Goal: Task Accomplishment & Management: Manage account settings

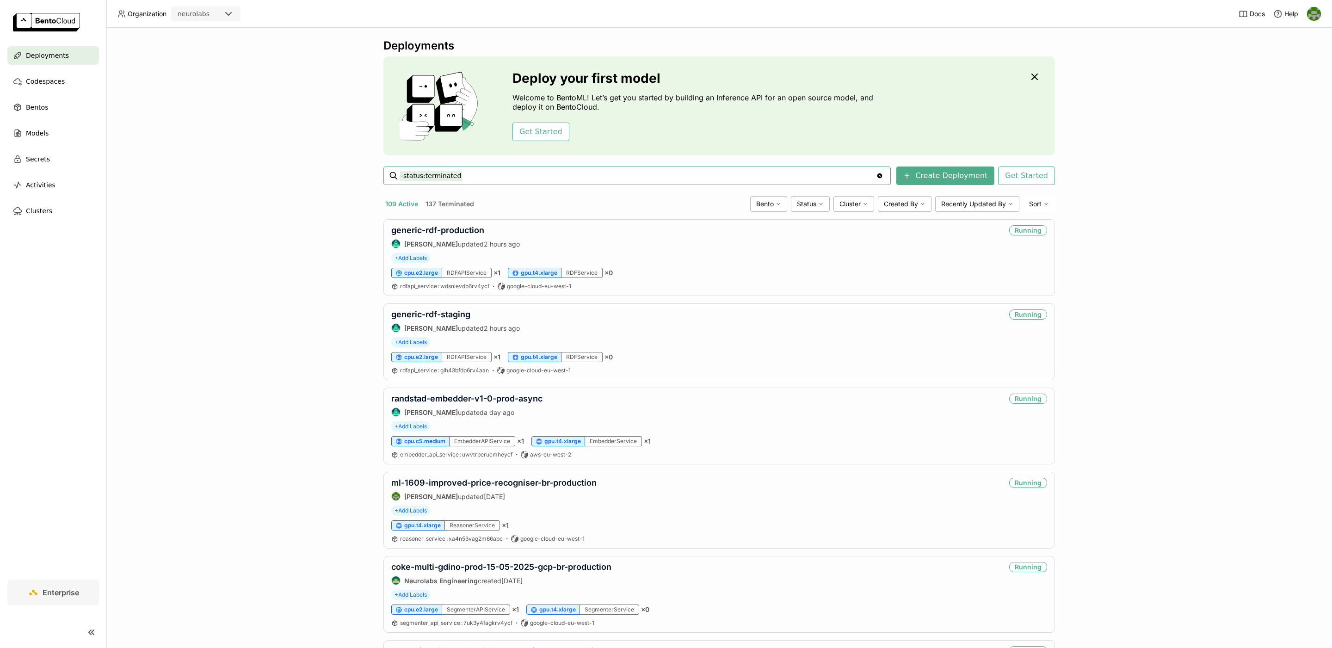
click at [805, 177] on input "-status:terminated" at bounding box center [638, 175] width 476 height 15
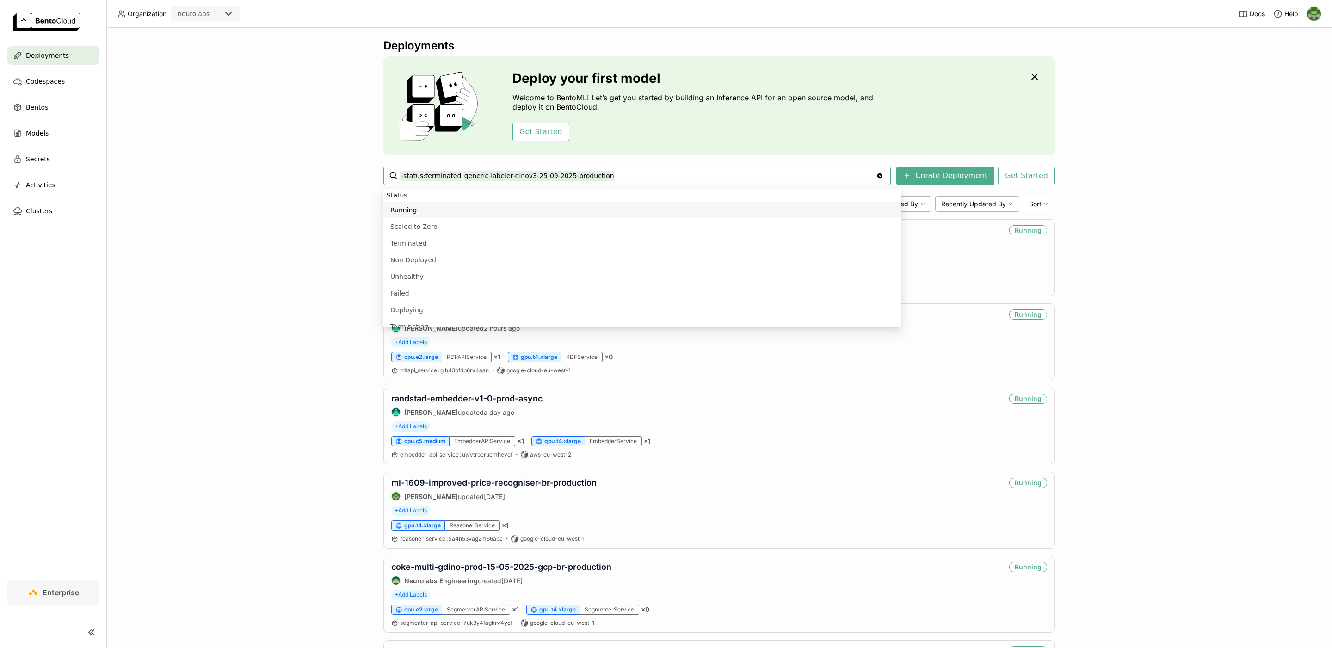
type input "-status:terminated generic-labeler-dinov3-25-09-2025-production"
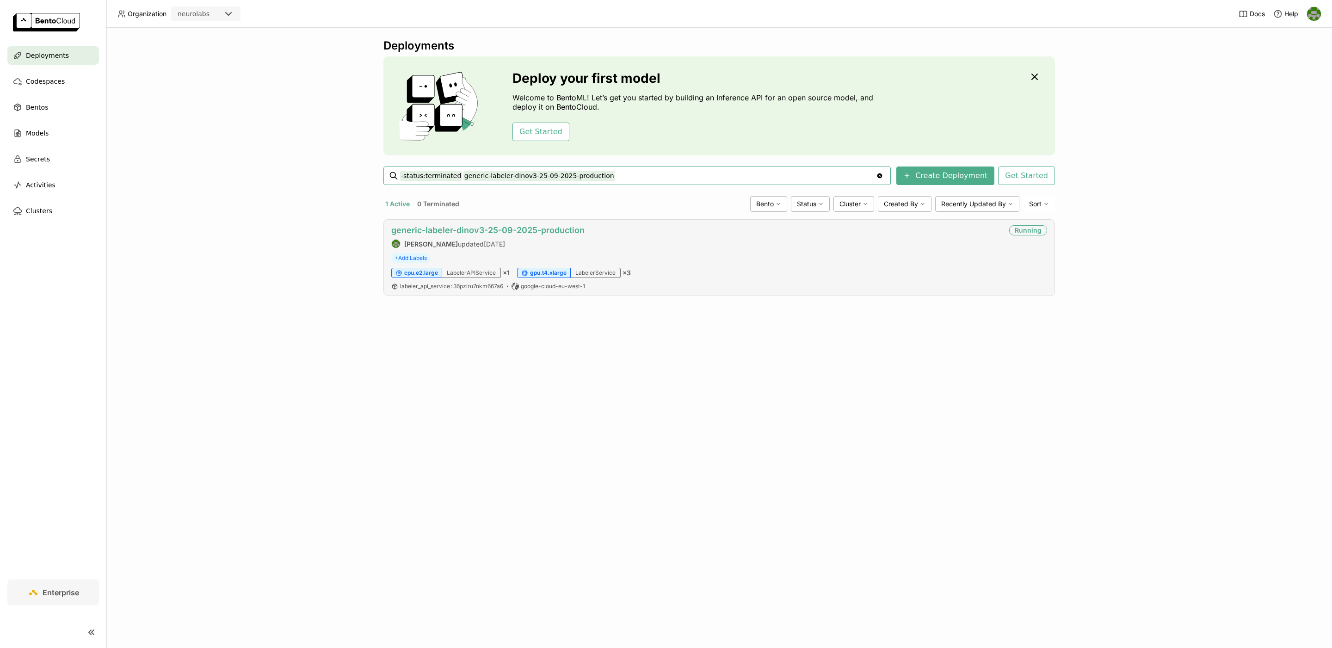
click at [527, 235] on link "generic-labeler-dinov3-25-09-2025-production" at bounding box center [487, 230] width 193 height 10
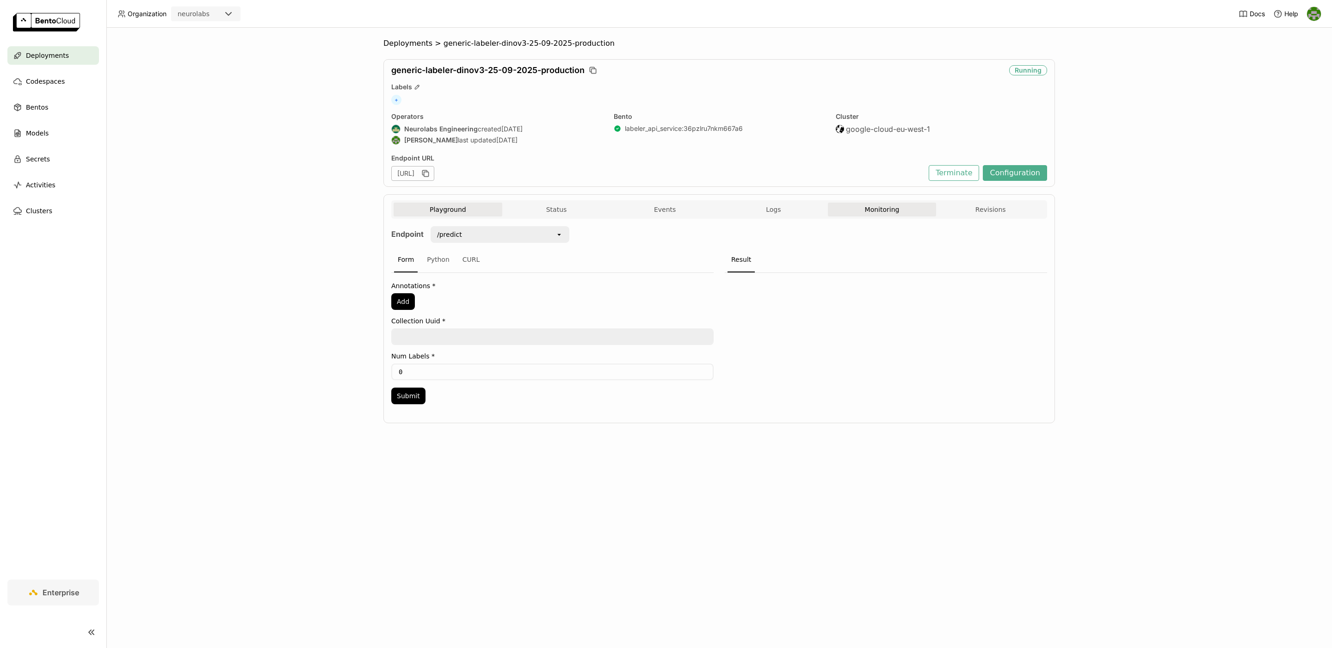
click at [863, 210] on button "Monitoring" at bounding box center [882, 210] width 109 height 14
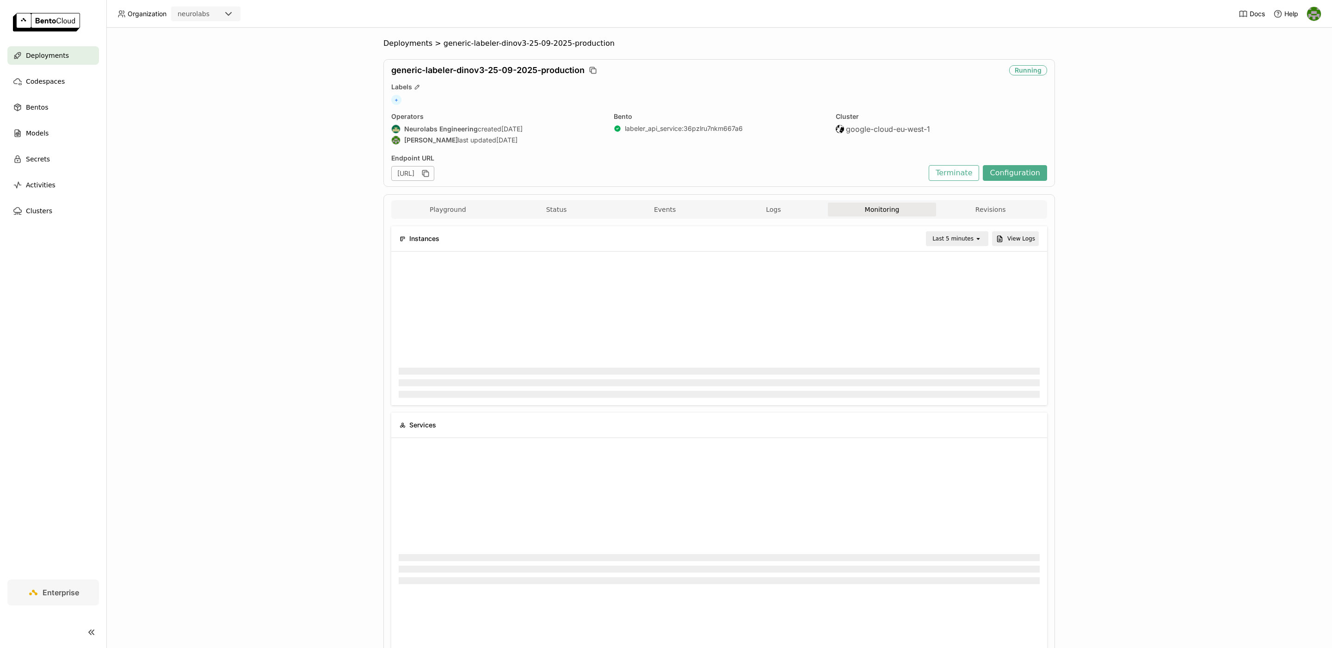
click at [963, 235] on div "Last 5 minutes" at bounding box center [953, 238] width 41 height 9
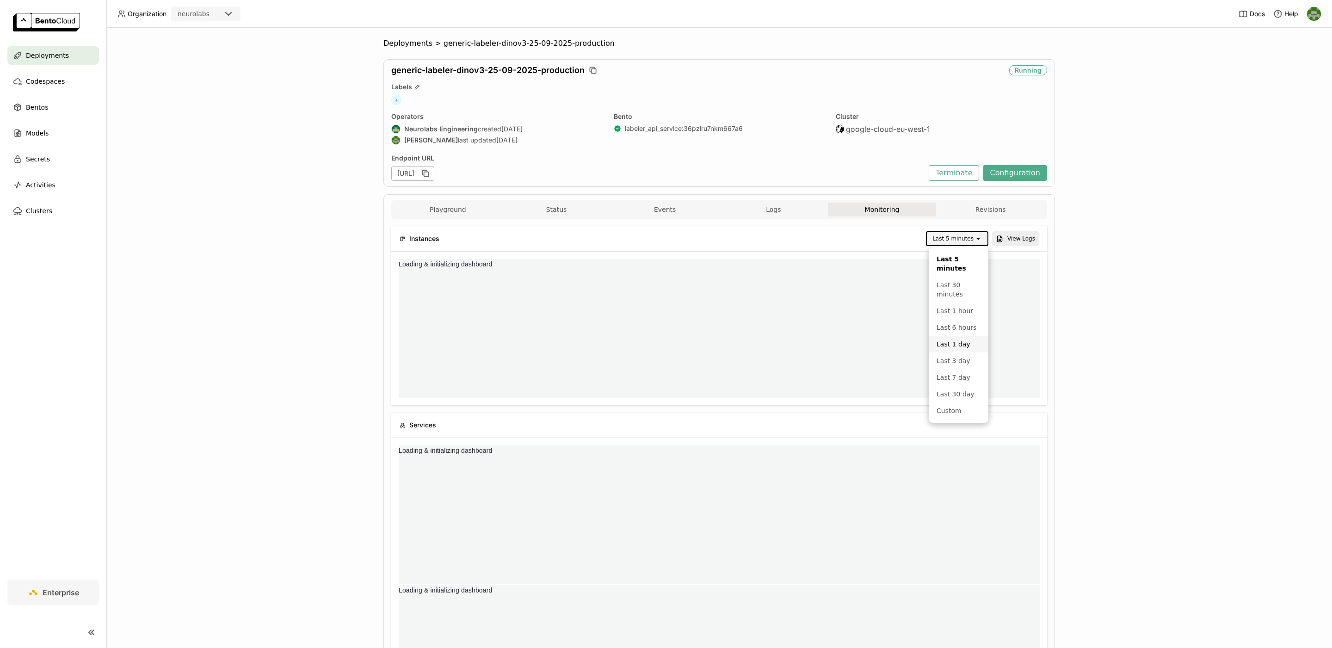
click at [966, 346] on div "Last 1 day" at bounding box center [959, 344] width 44 height 9
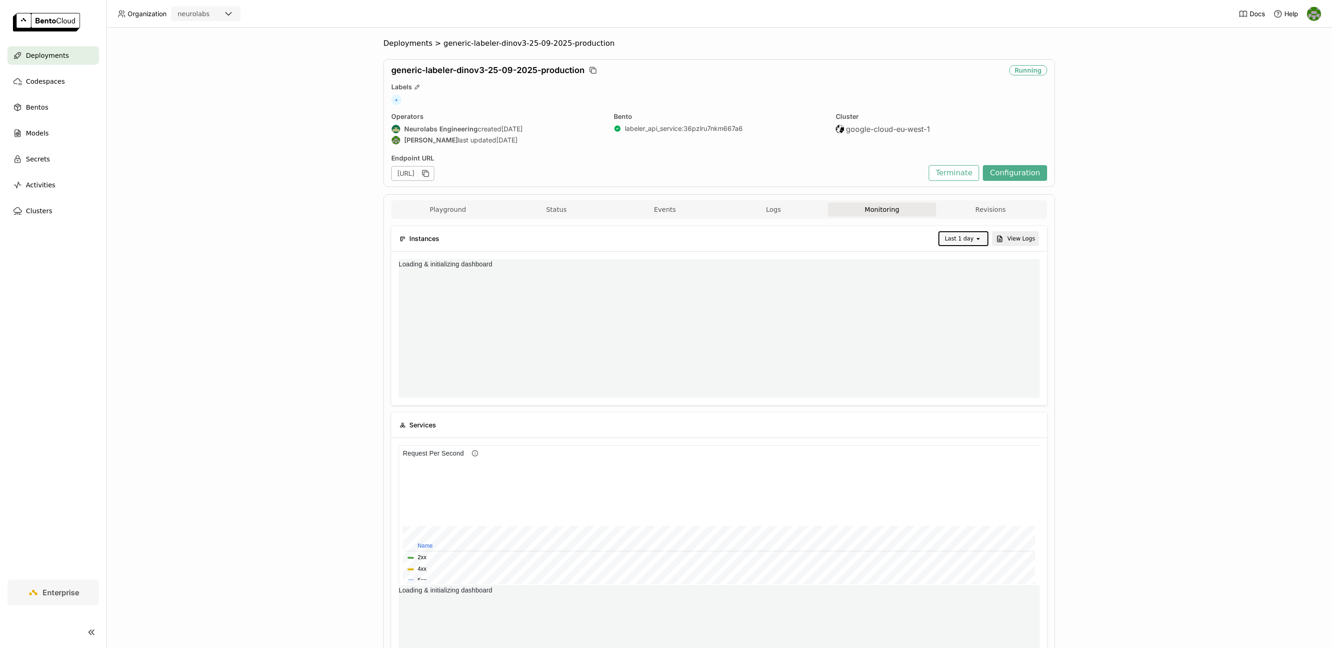
scroll to position [139, 213]
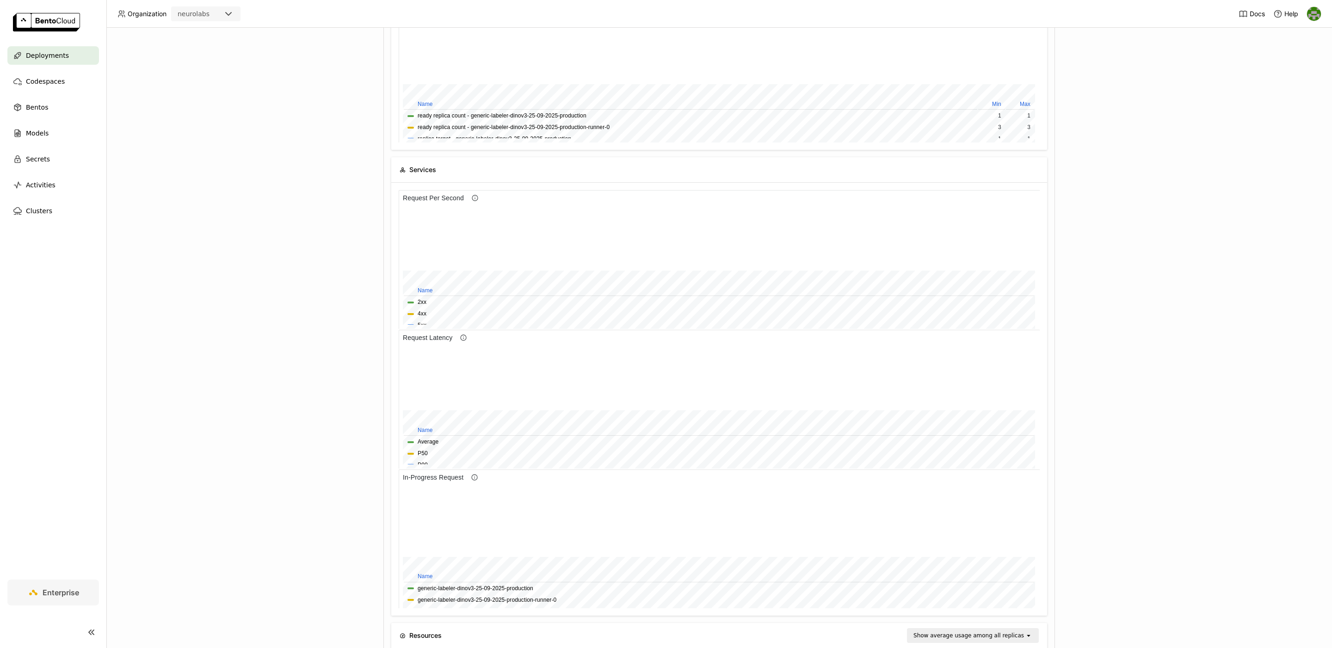
drag, startPoint x: 898, startPoint y: 274, endPoint x: 975, endPoint y: 276, distance: 76.3
click at [975, 408] on div at bounding box center [709, 413] width 612 height 10
drag, startPoint x: 889, startPoint y: 261, endPoint x: 996, endPoint y: 271, distance: 107.3
click at [996, 348] on div at bounding box center [709, 379] width 612 height 62
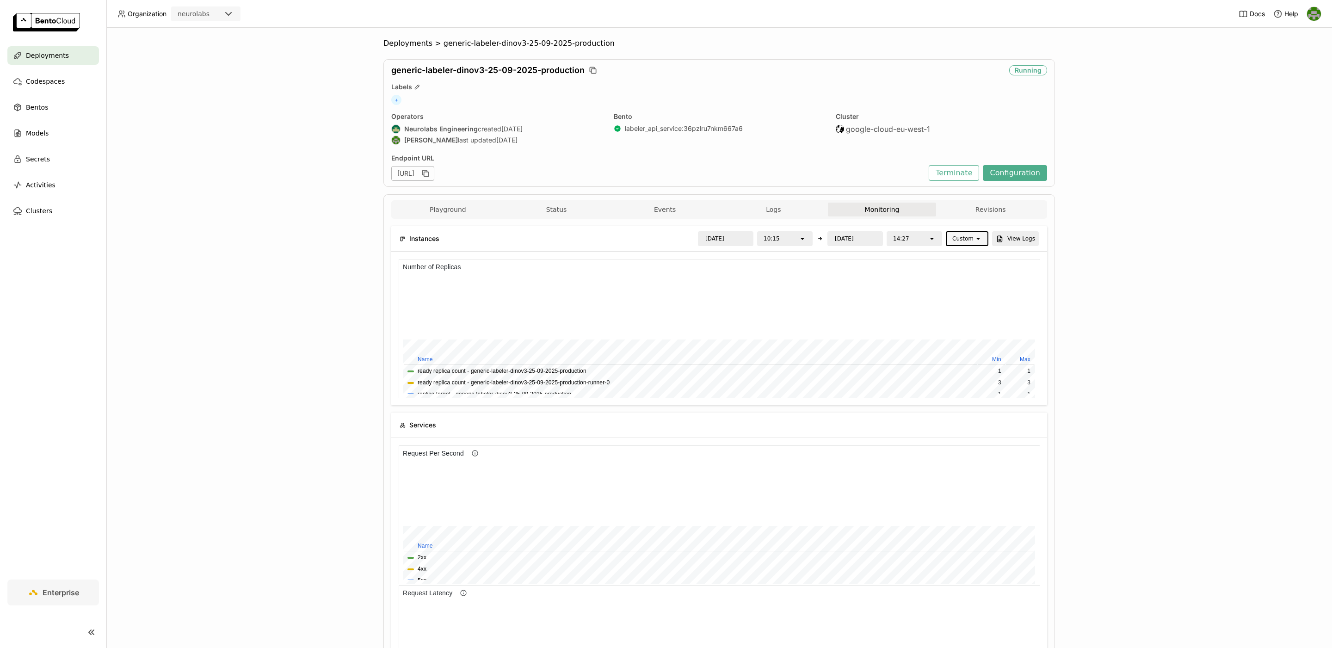
click at [918, 242] on div "14:27" at bounding box center [908, 238] width 41 height 13
click at [228, 395] on div "Deployments > generic-labeler-dinov3-25-09-2025-production generic-labeler-dino…" at bounding box center [719, 338] width 1226 height 620
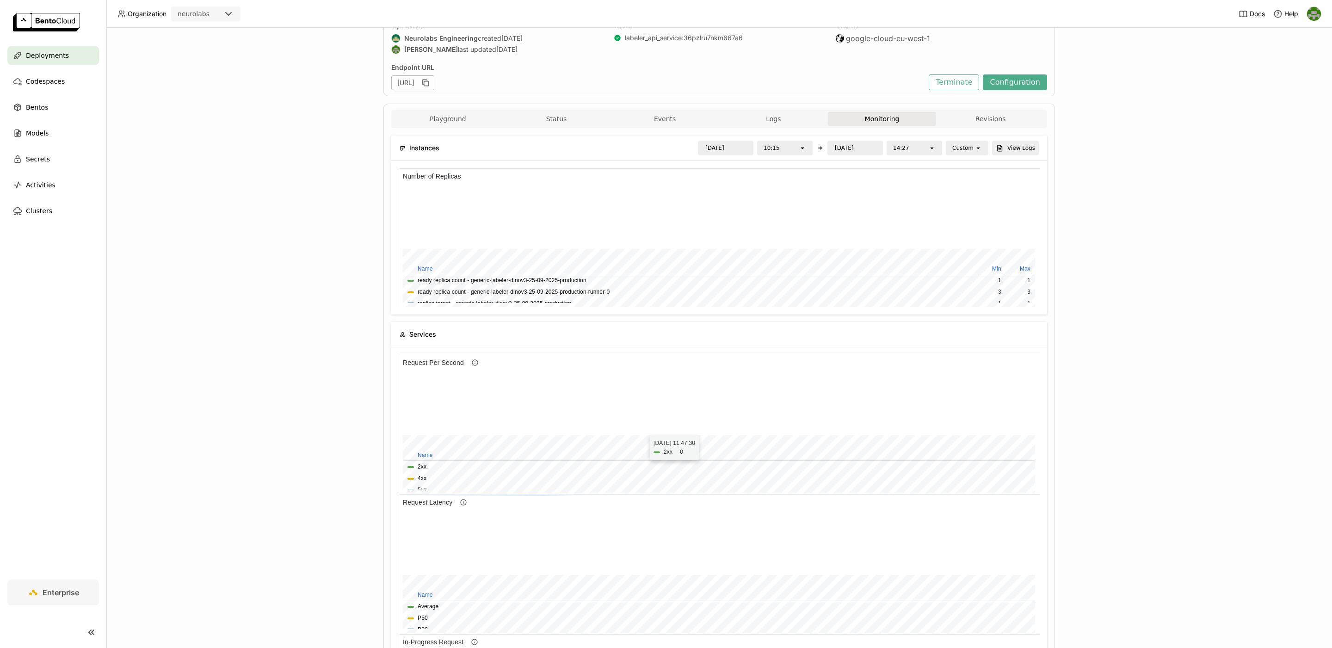
scroll to position [96, 0]
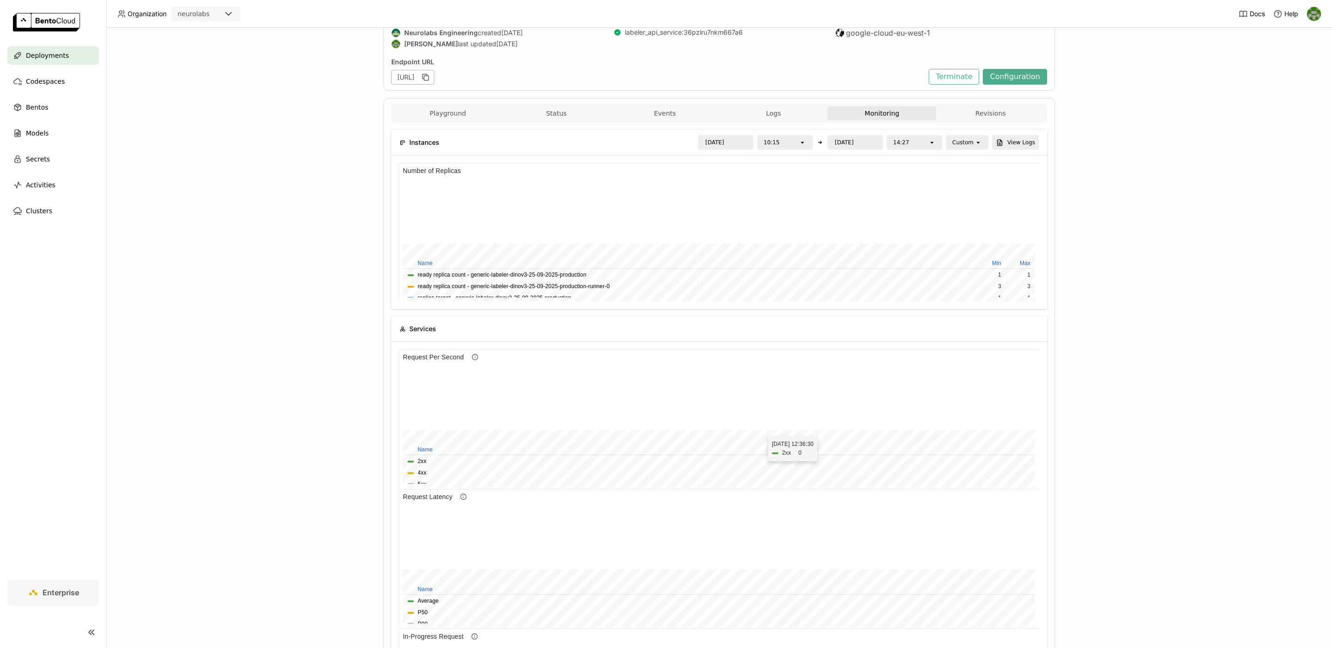
drag, startPoint x: 748, startPoint y: 431, endPoint x: 770, endPoint y: 432, distance: 22.2
click at [747, 633] on div at bounding box center [744, 635] width 5 height 5
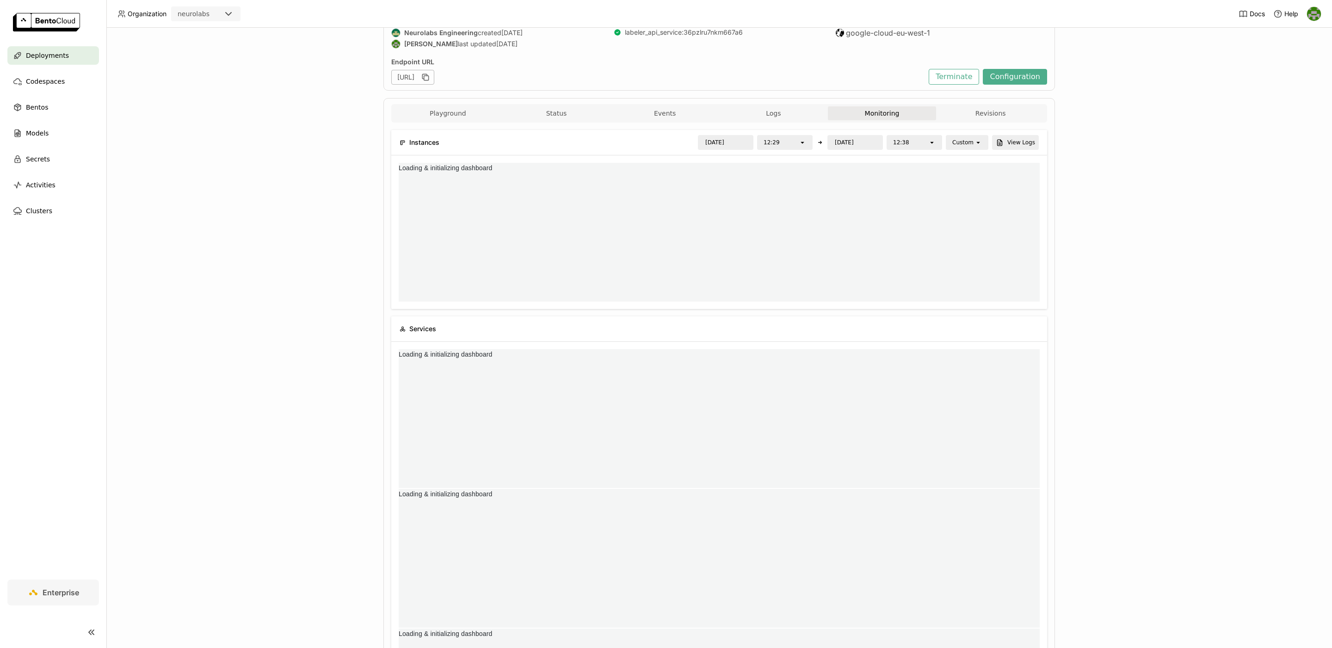
scroll to position [139, 213]
click at [915, 142] on div "12:38" at bounding box center [908, 142] width 41 height 13
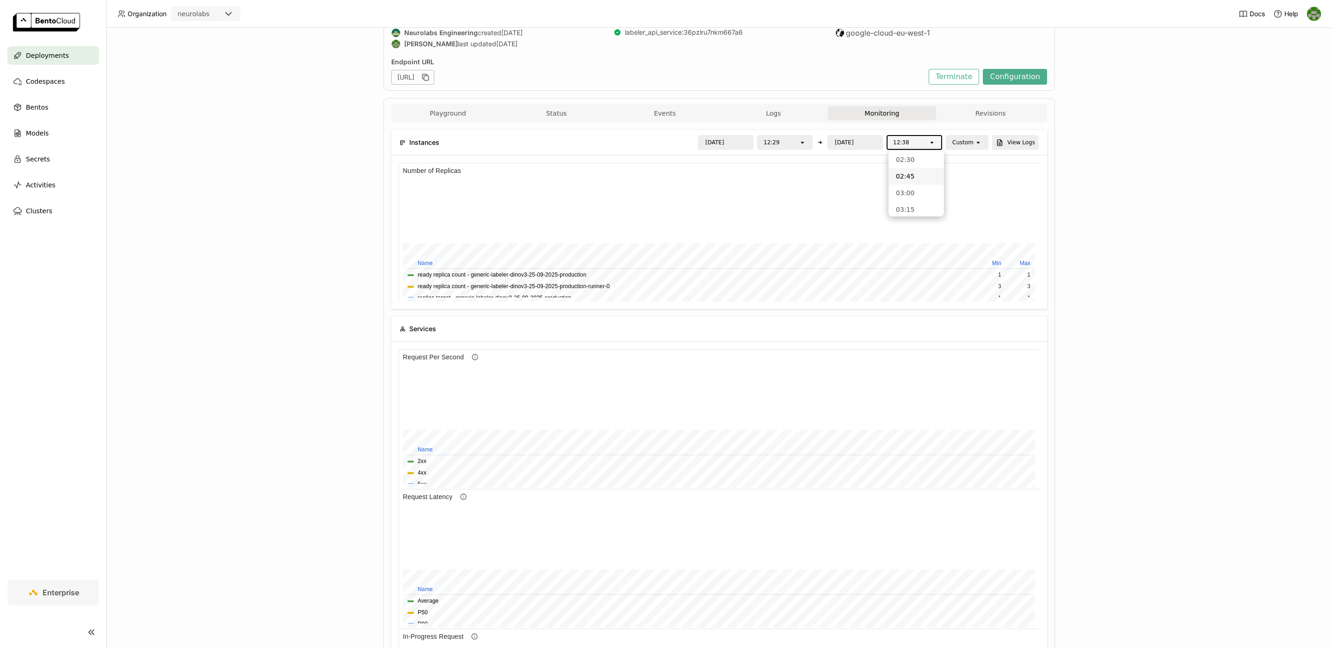
scroll to position [0, 0]
click at [917, 184] on div "12:45" at bounding box center [916, 184] width 41 height 9
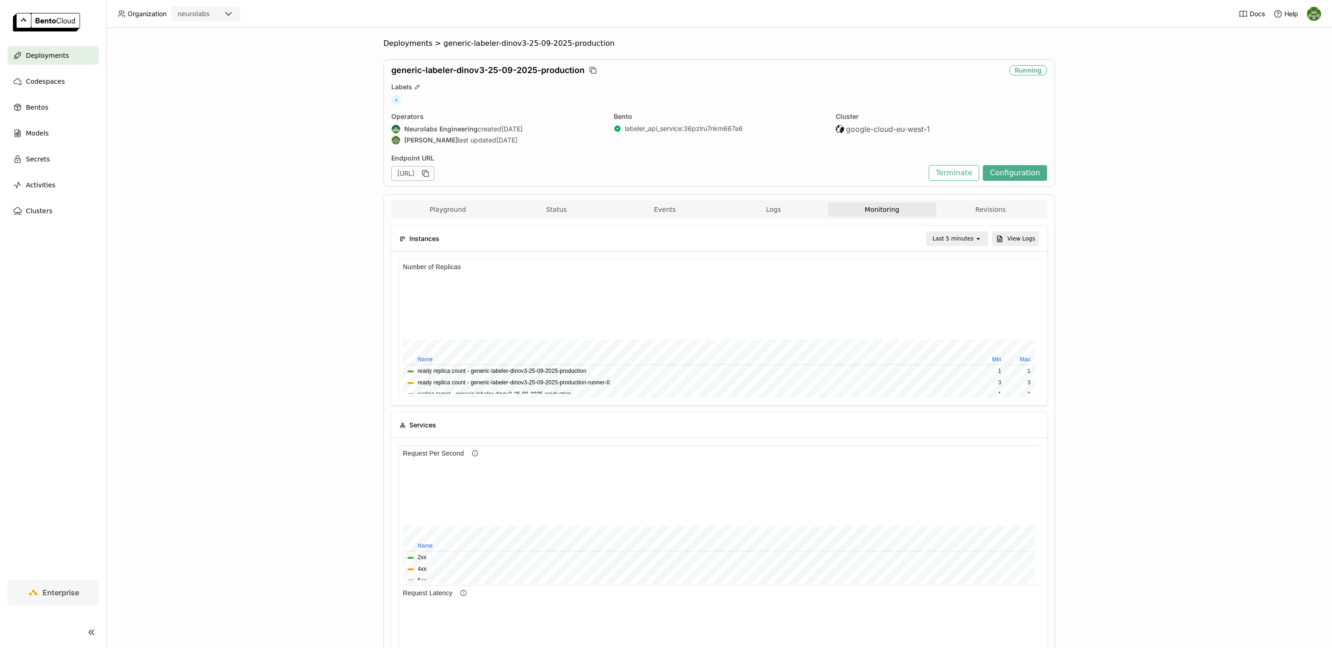
scroll to position [139, 640]
click at [564, 208] on button "Status" at bounding box center [556, 210] width 109 height 14
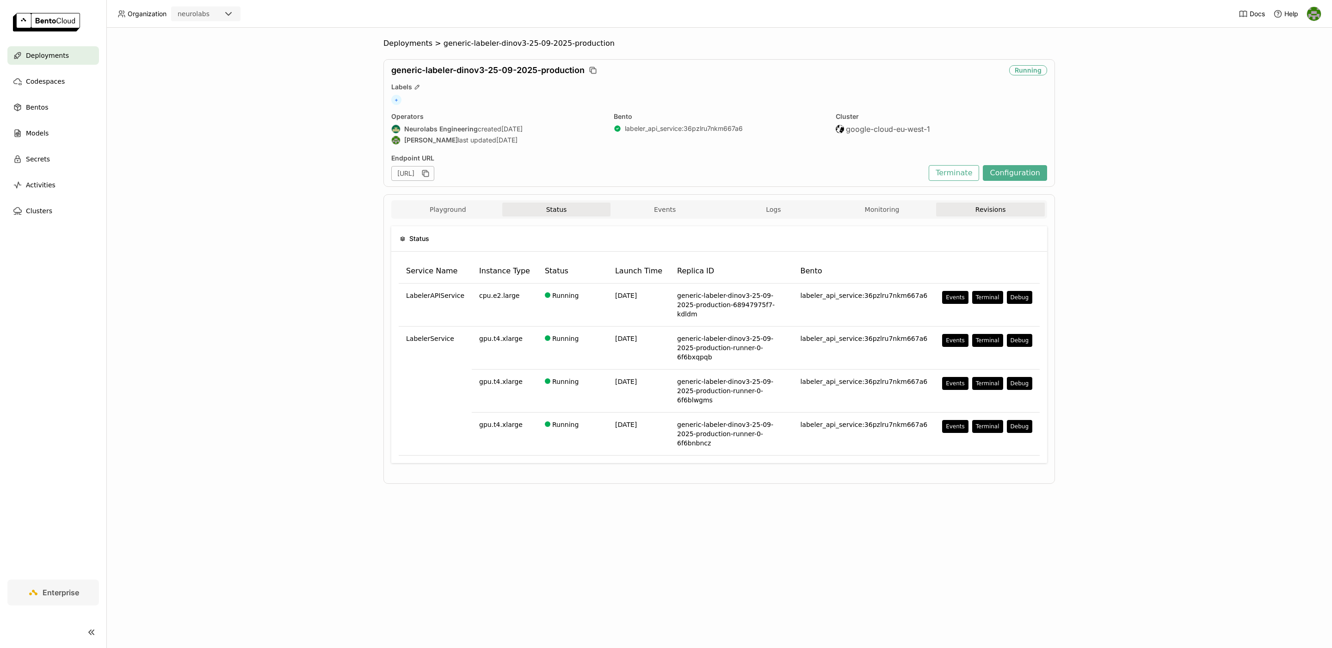
click at [984, 214] on button "Revisions" at bounding box center [990, 210] width 109 height 14
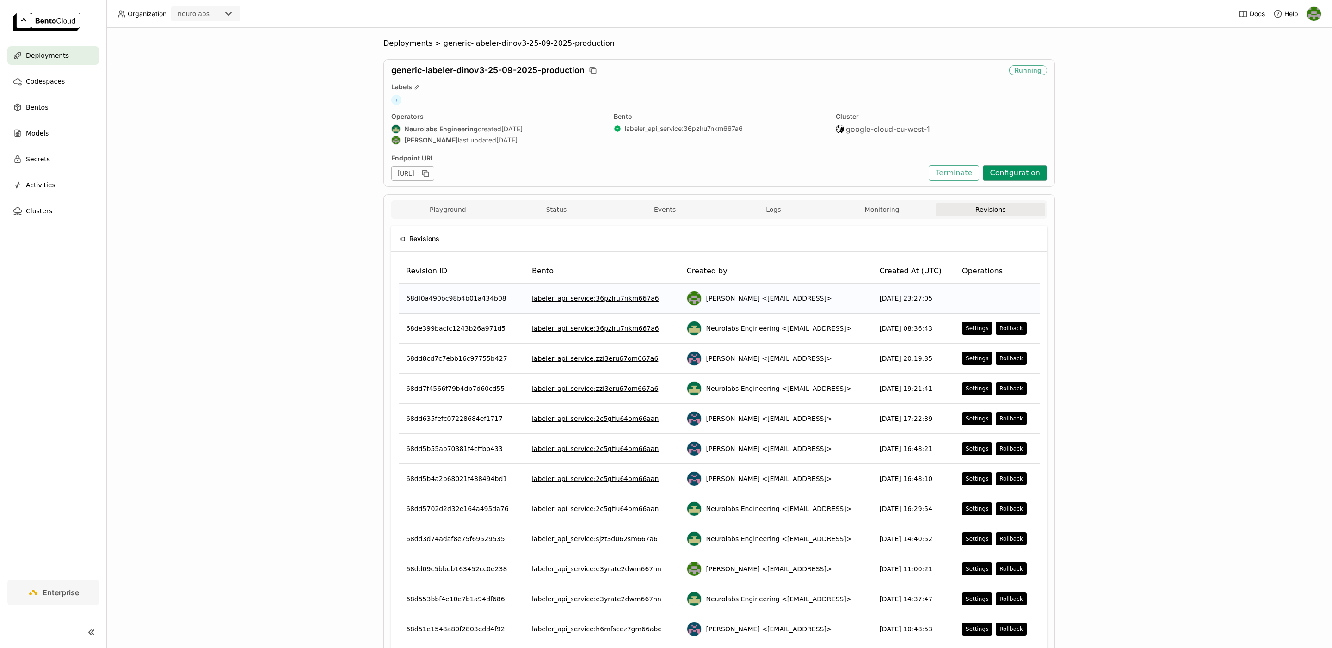
click at [1026, 174] on button "Configuration" at bounding box center [1015, 173] width 64 height 16
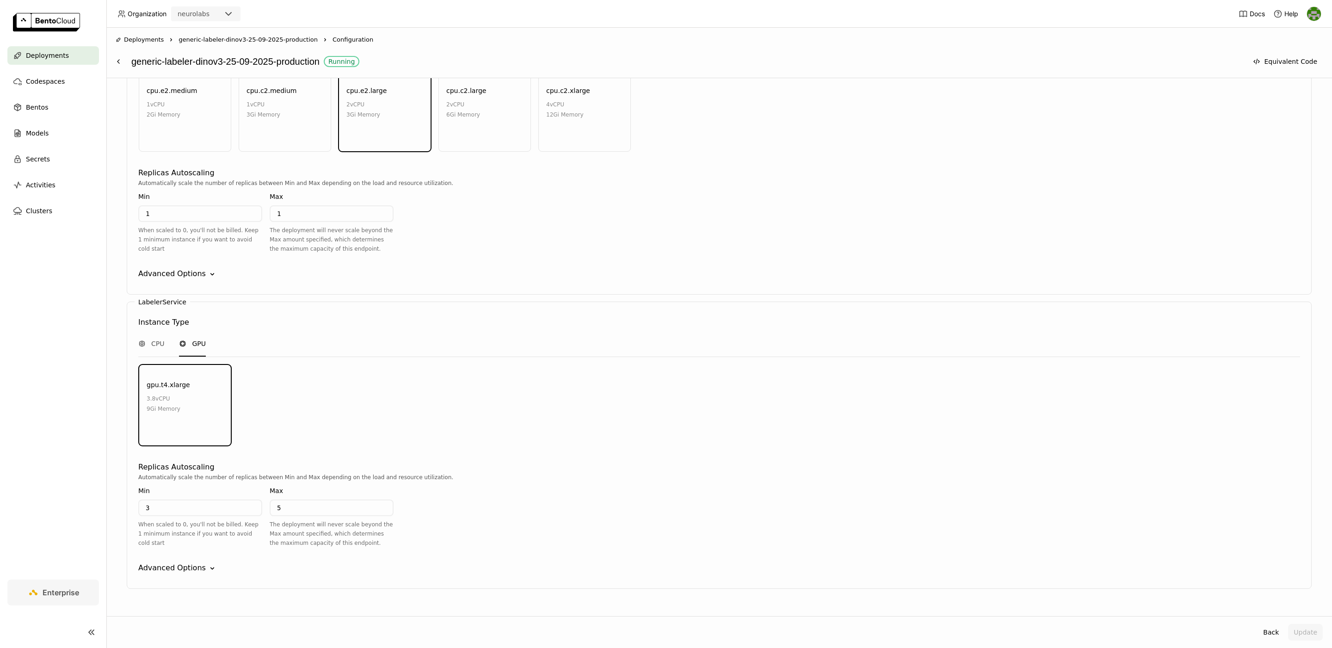
scroll to position [910, 0]
click at [175, 555] on div "Advanced Options" at bounding box center [172, 560] width 68 height 11
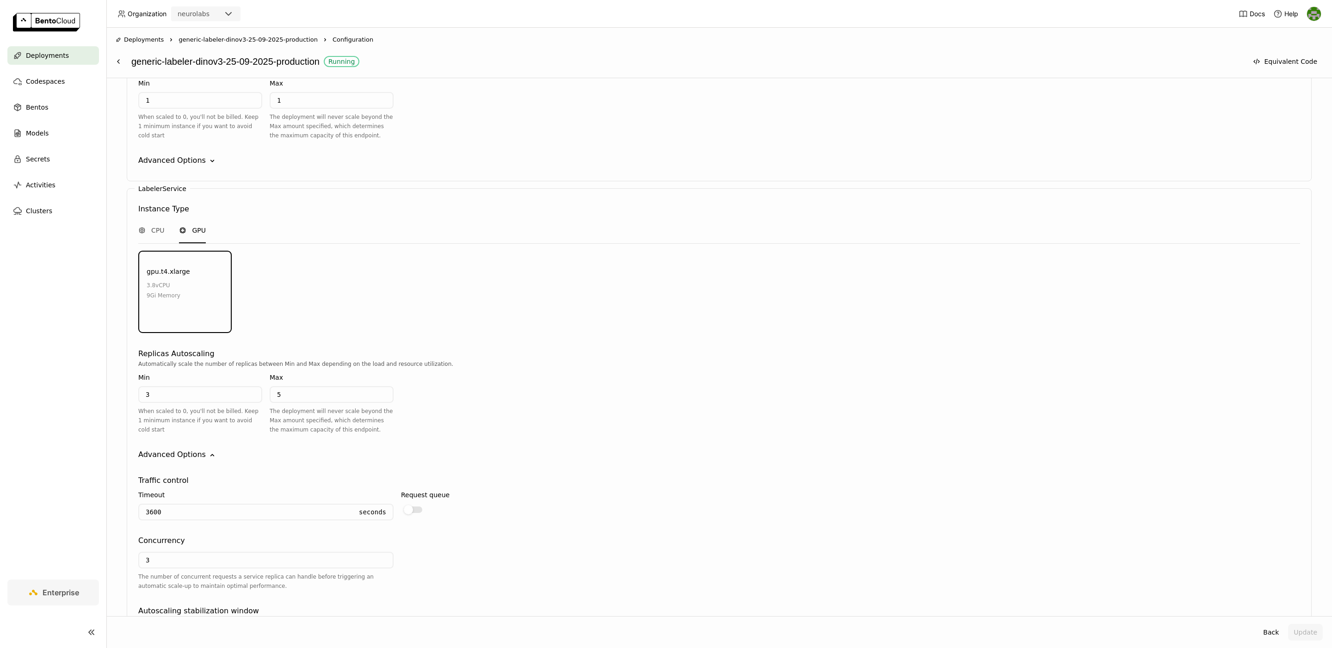
scroll to position [0, 0]
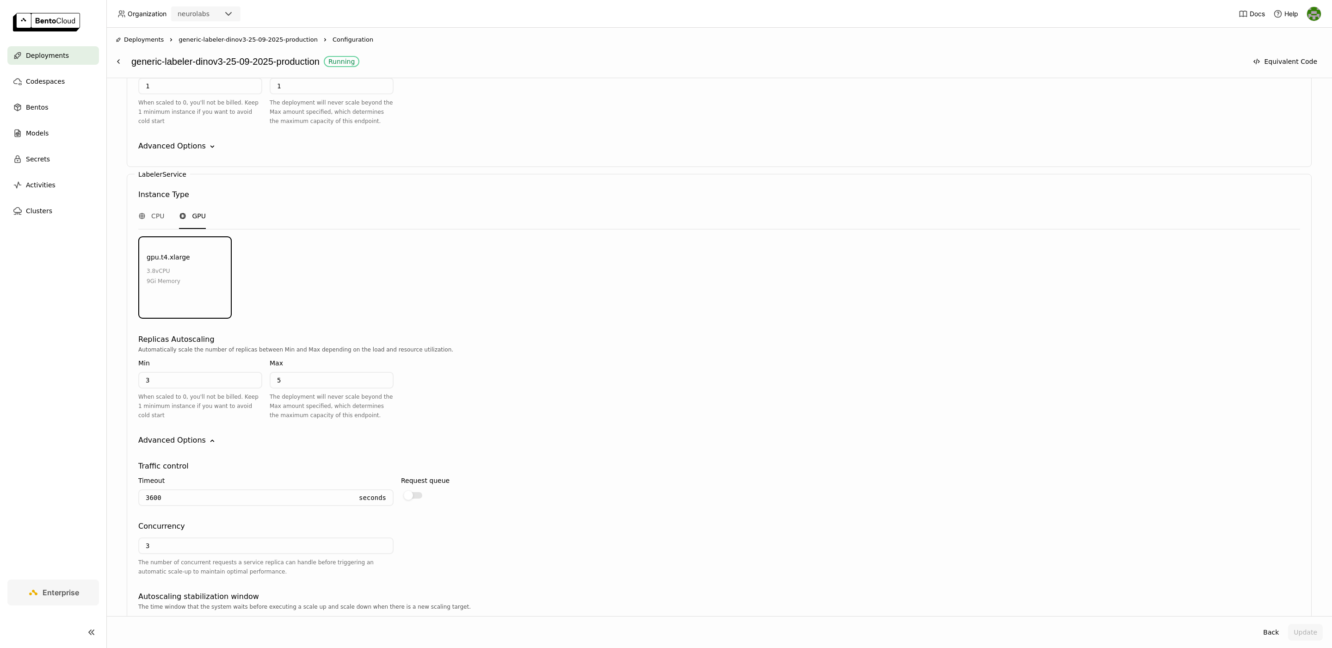
click at [239, 558] on div "The number of concurrent requests a service replica can handle before triggerin…" at bounding box center [265, 567] width 255 height 19
click at [94, 471] on nav "Deployments Codespaces Bentos Models Secrets Activities Clusters" at bounding box center [53, 312] width 106 height 533
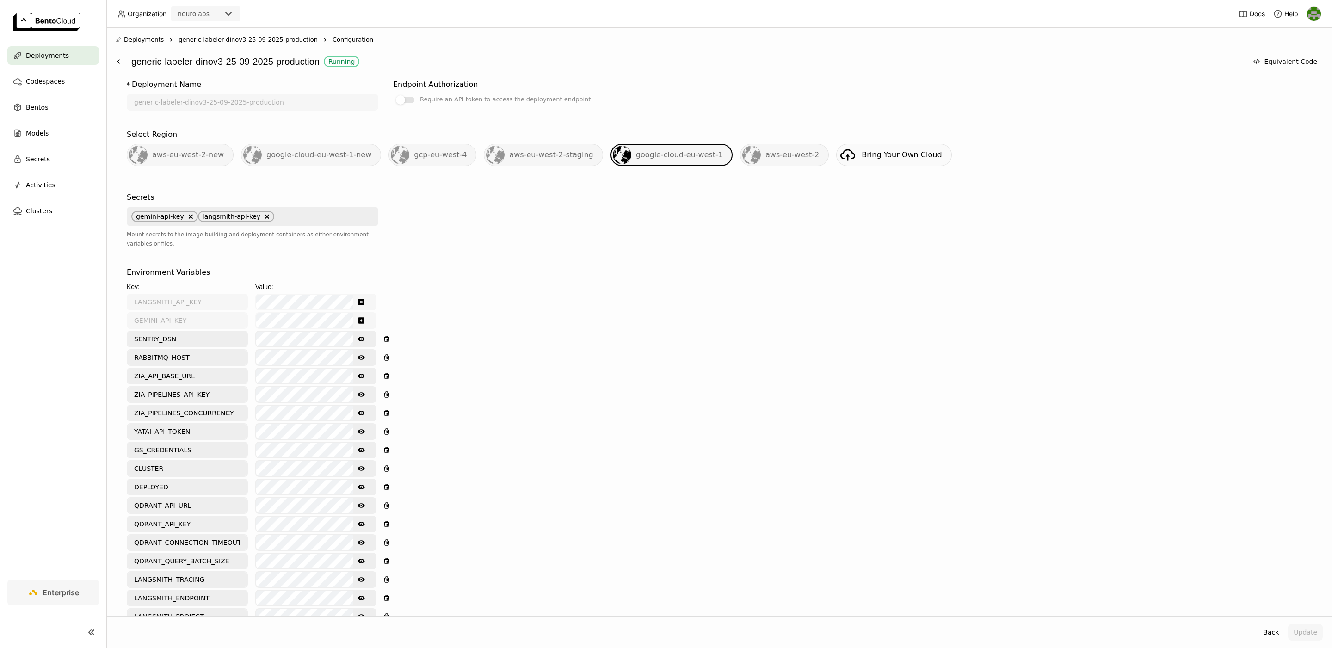
click at [360, 410] on icon "Show password text" at bounding box center [361, 412] width 7 height 7
